Goal: Task Accomplishment & Management: Manage account settings

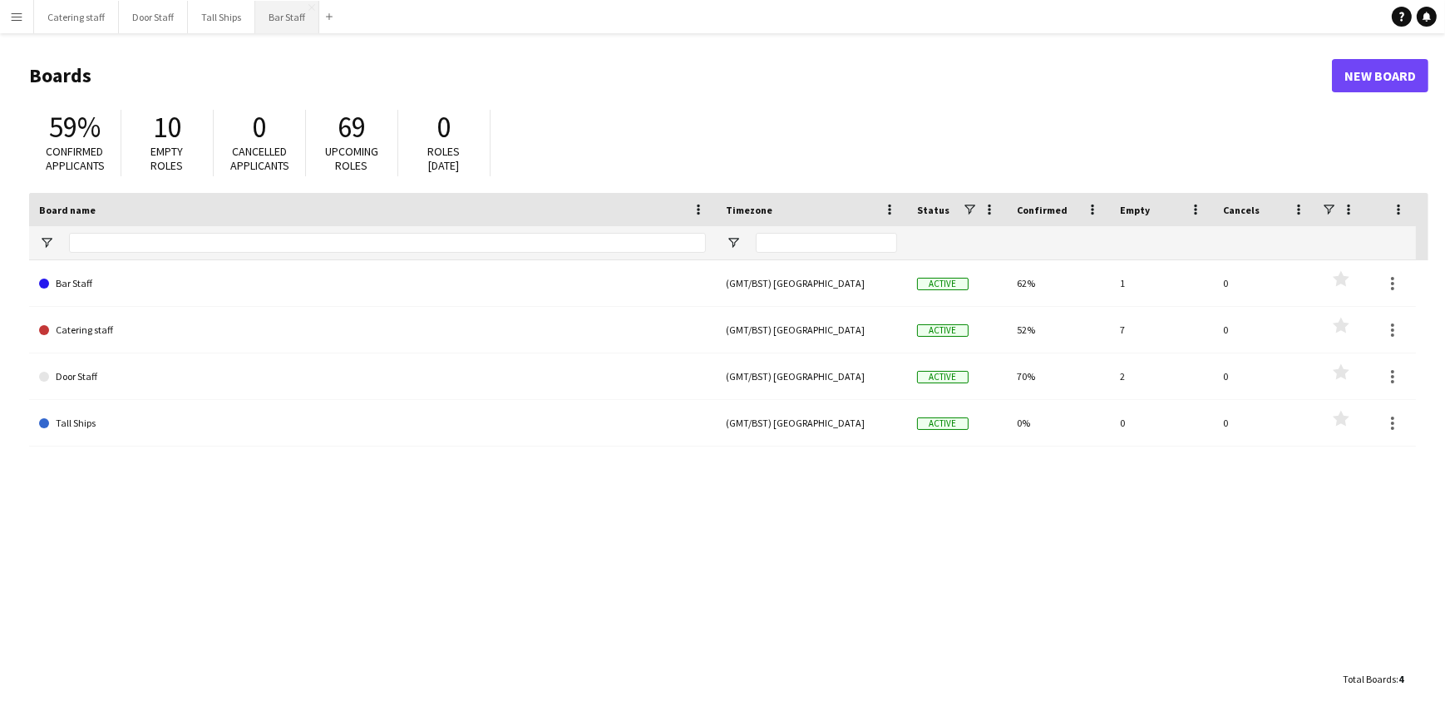
click at [288, 18] on button "Bar Staff Close" at bounding box center [287, 17] width 64 height 32
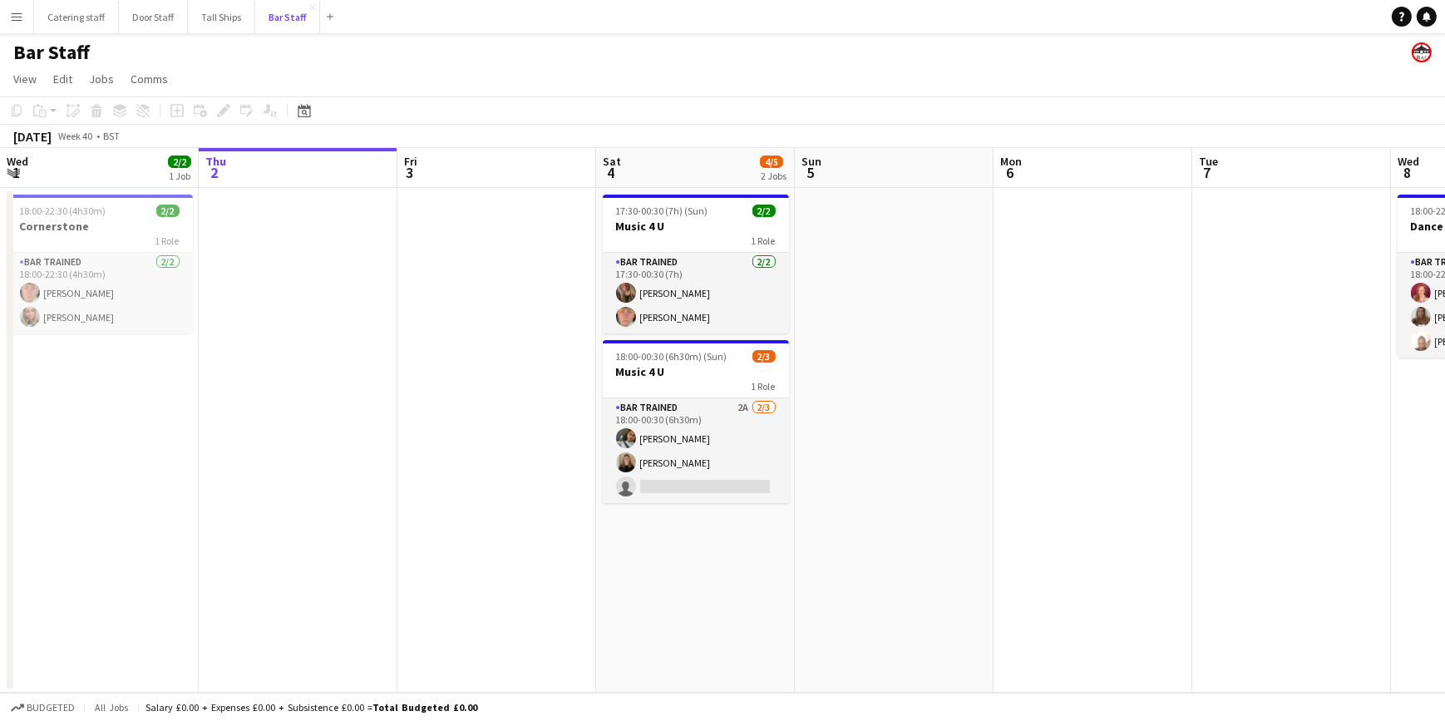
scroll to position [0, 549]
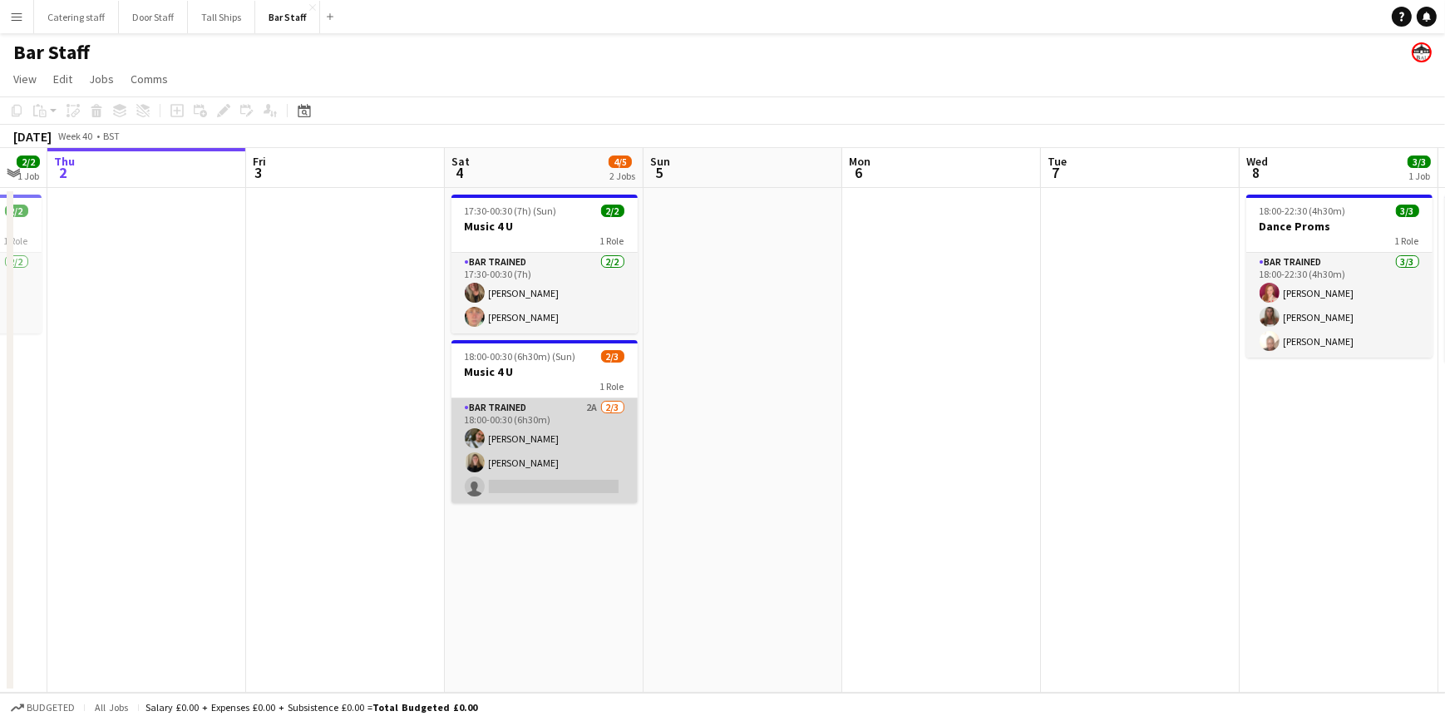
click at [545, 436] on app-card-role "Bar trained 2A [DATE] 18:00-00:30 (6h30m) [PERSON_NAME] [PERSON_NAME] single-ne…" at bounding box center [544, 450] width 186 height 105
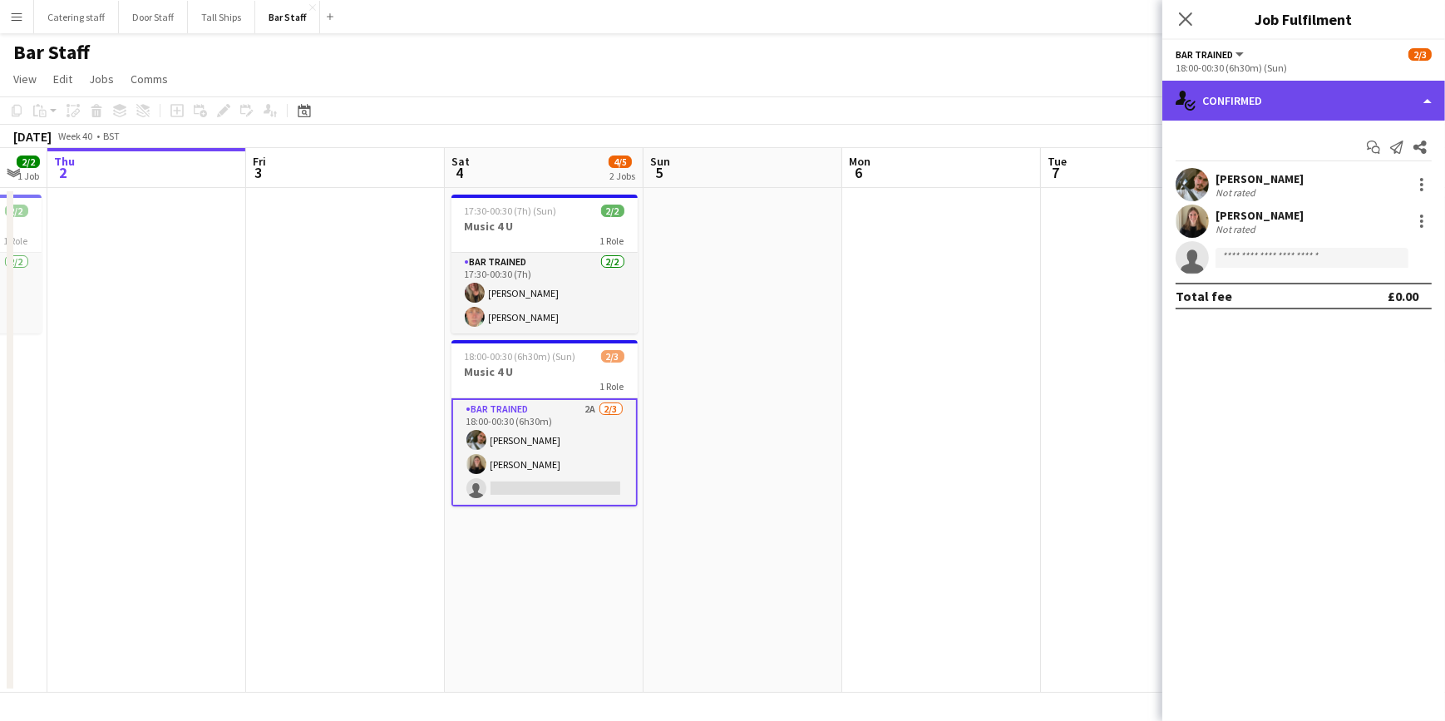
click at [1248, 102] on div "single-neutral-actions-check-2 Confirmed" at bounding box center [1303, 101] width 283 height 40
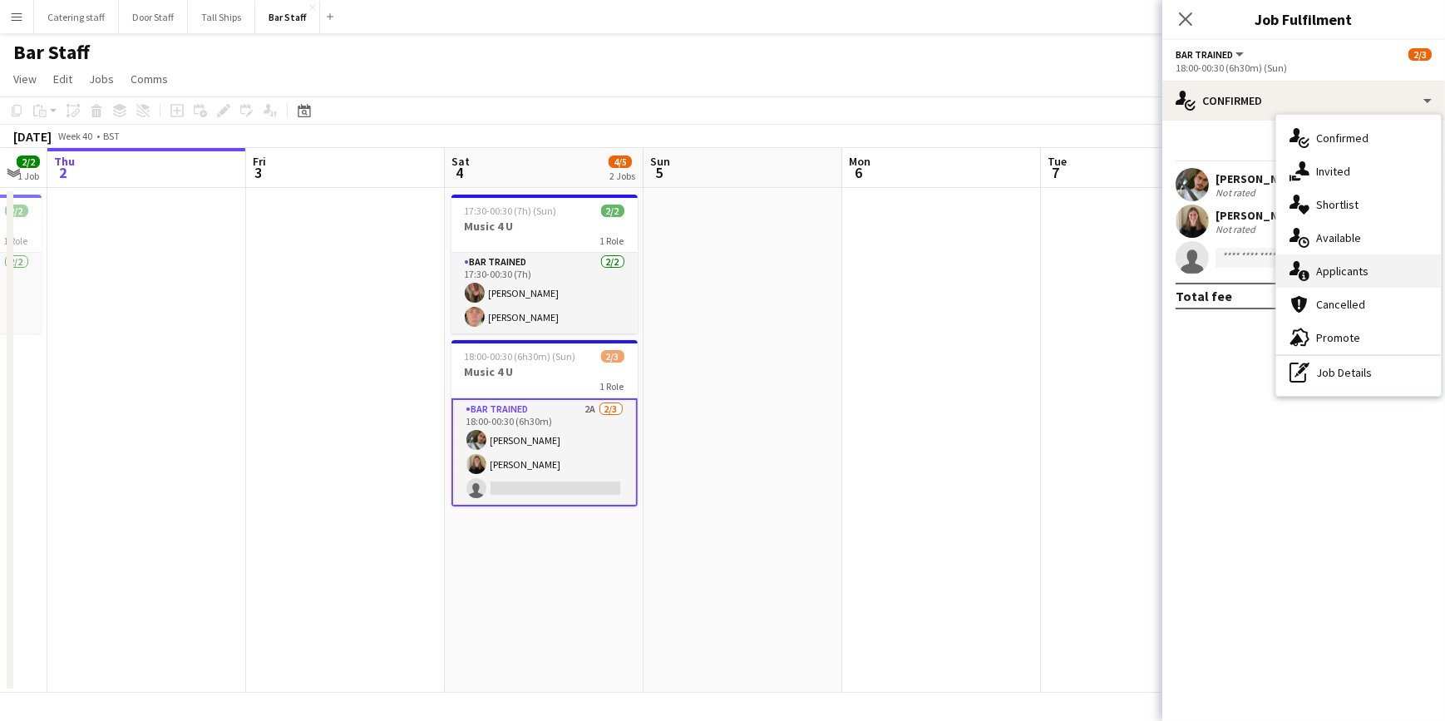
click at [1372, 269] on div "single-neutral-actions-information Applicants" at bounding box center [1358, 270] width 165 height 33
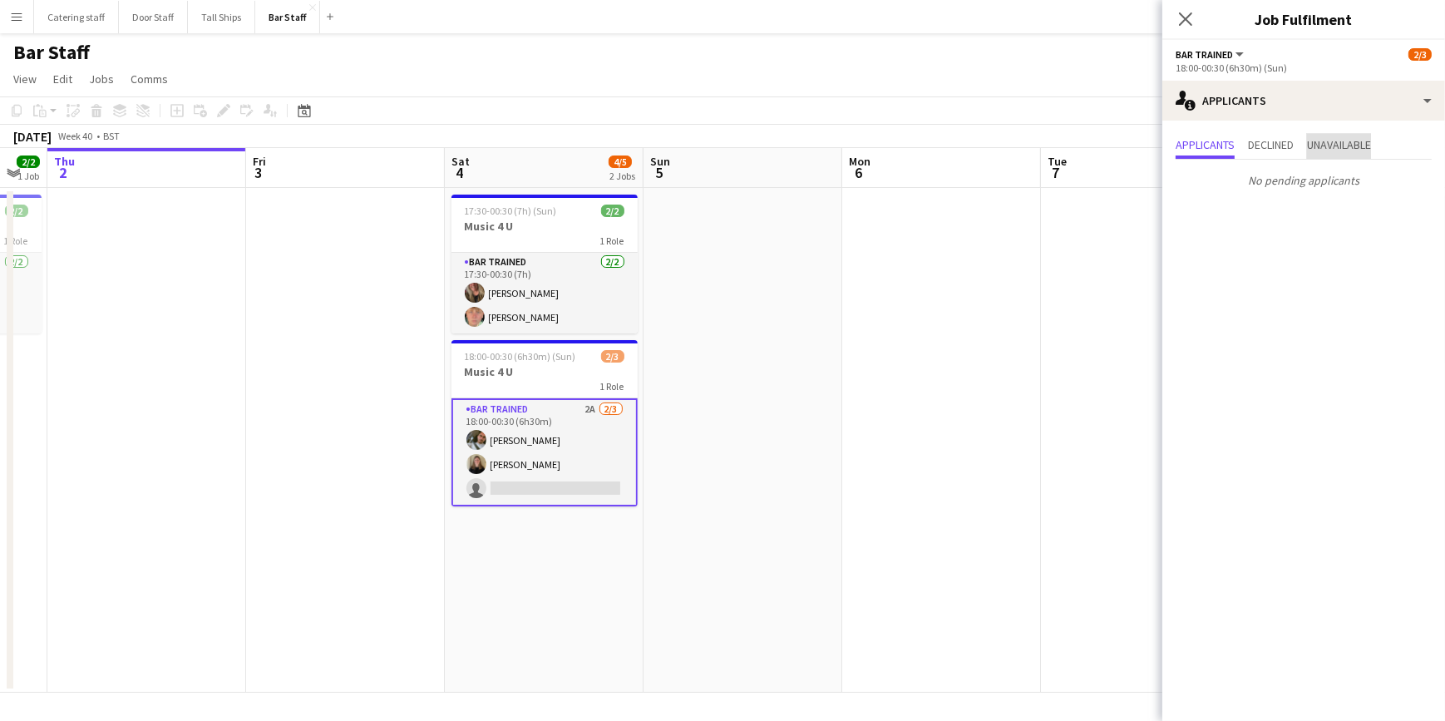
click at [1343, 141] on span "Unavailable" at bounding box center [1339, 145] width 64 height 12
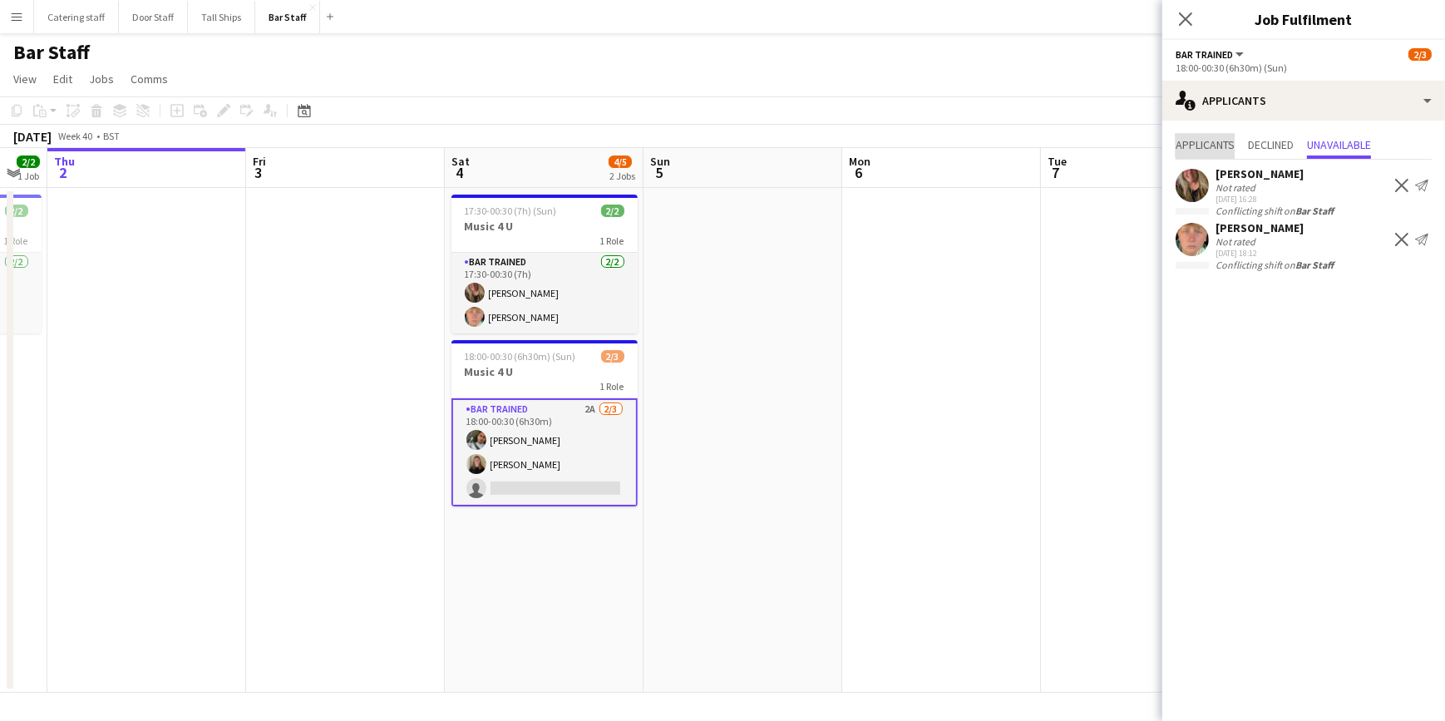
click at [1210, 141] on span "Applicants" at bounding box center [1205, 145] width 59 height 12
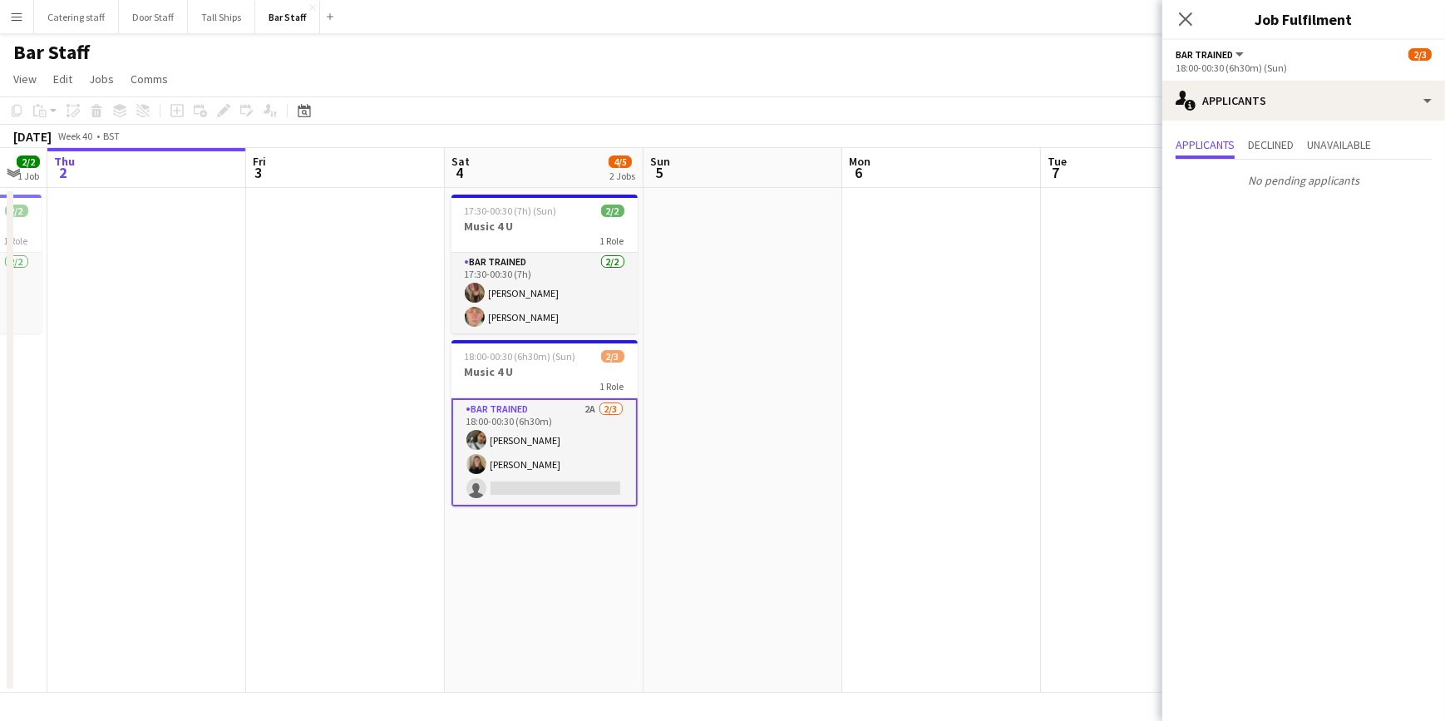
click at [1011, 47] on div "Bar Staff" at bounding box center [722, 49] width 1445 height 32
